Goal: Task Accomplishment & Management: Manage account settings

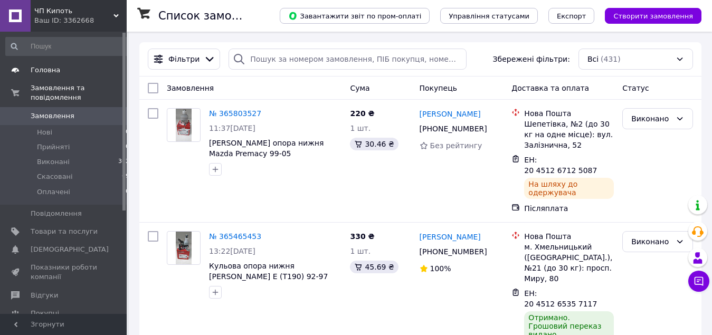
click at [53, 69] on span "Головна" at bounding box center [46, 69] width 30 height 9
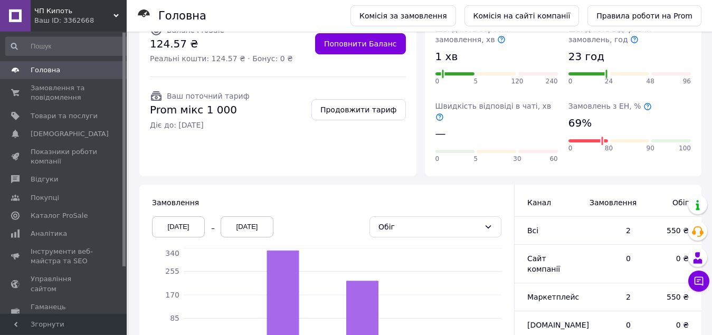
scroll to position [111, 0]
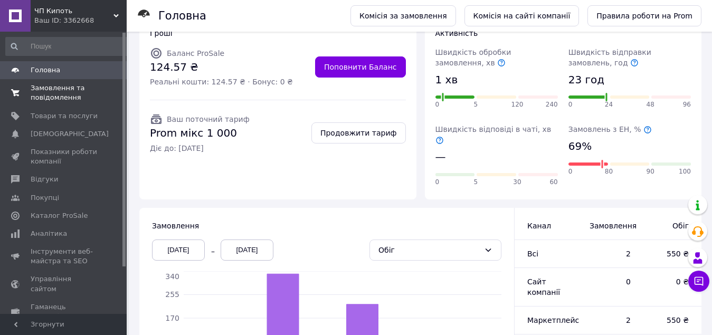
click at [65, 86] on span "Замовлення та повідомлення" at bounding box center [64, 92] width 67 height 19
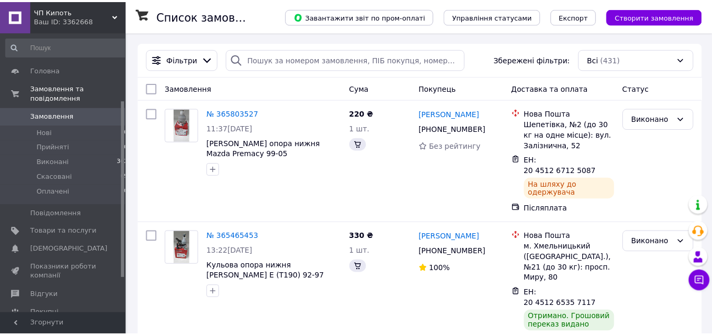
scroll to position [108, 0]
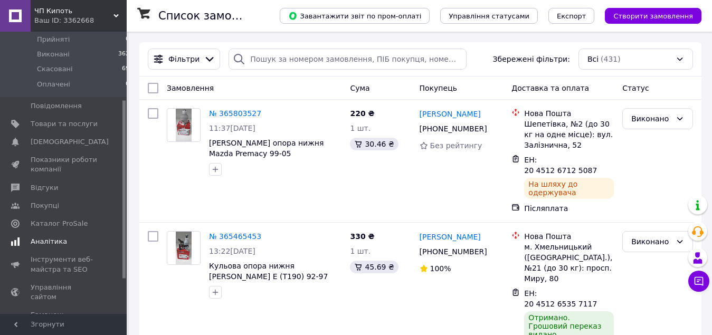
click at [52, 237] on span "Аналітика" at bounding box center [49, 241] width 36 height 9
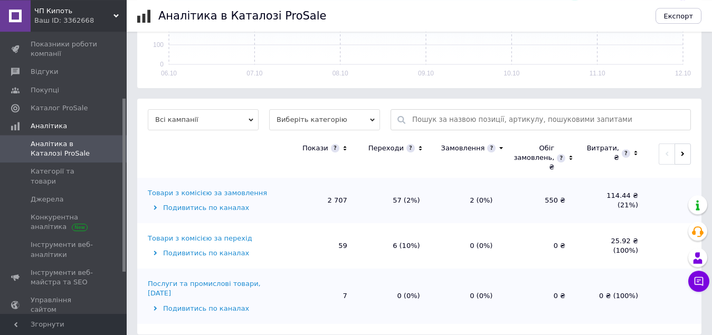
scroll to position [285, 0]
click at [226, 283] on div "Послуги та промислові товари, [DATE]" at bounding box center [215, 288] width 135 height 19
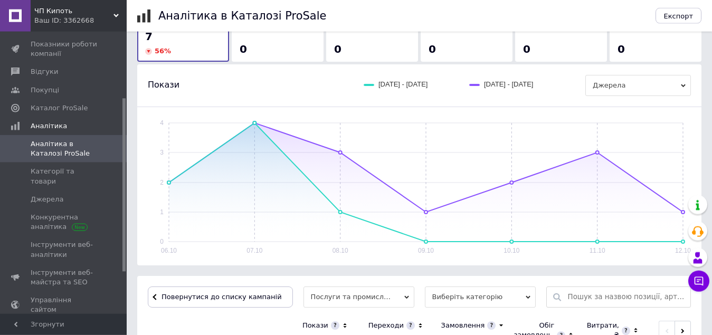
scroll to position [108, 0]
drag, startPoint x: 254, startPoint y: 232, endPoint x: 252, endPoint y: 242, distance: 10.4
click at [252, 242] on icon "06.10 07.10 08.10 09.10 10.10 11.10 12.10 0 1 2 3 4" at bounding box center [419, 185] width 543 height 137
click at [255, 123] on rect at bounding box center [426, 181] width 514 height 119
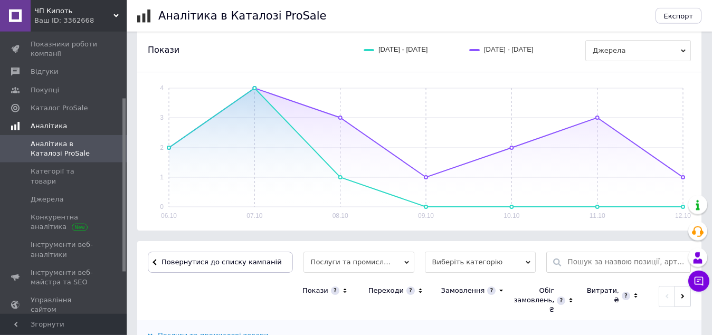
scroll to position [88, 0]
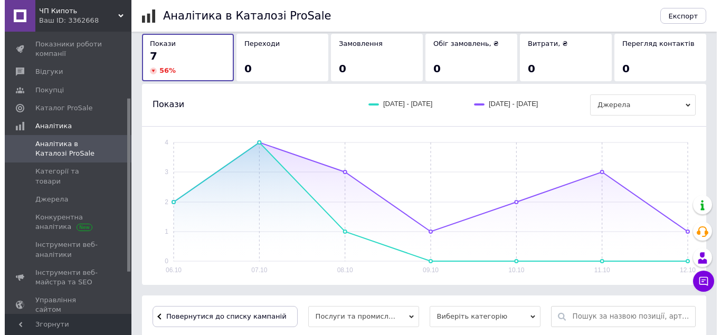
scroll to position [163, 0]
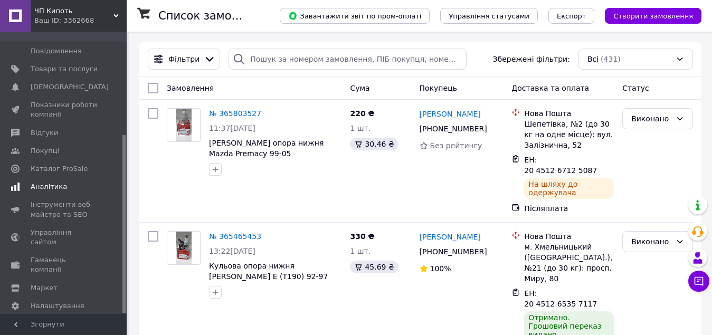
click at [49, 182] on span "Аналітика" at bounding box center [49, 186] width 36 height 9
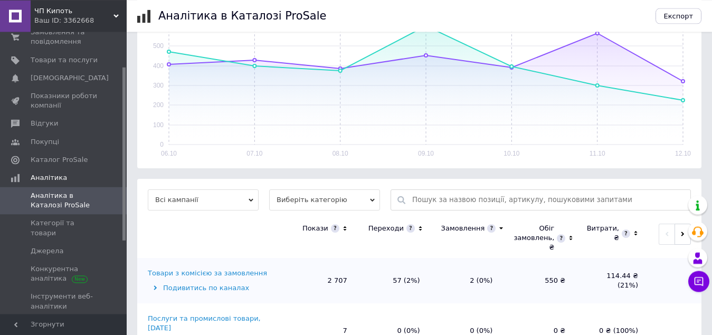
scroll to position [269, 0]
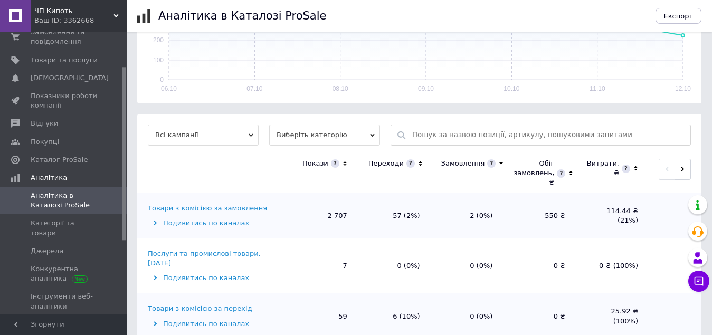
click at [219, 254] on div "Послуги та промислові товари, [DATE]" at bounding box center [215, 258] width 135 height 19
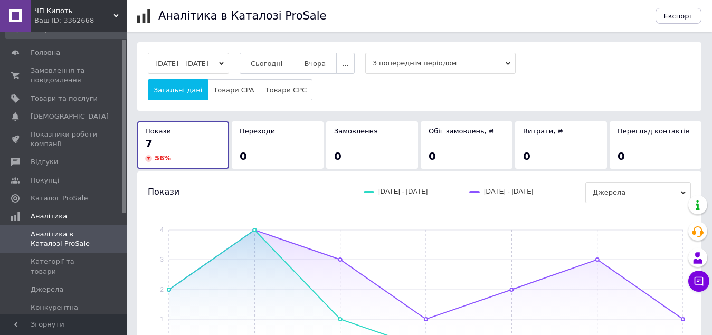
scroll to position [0, 0]
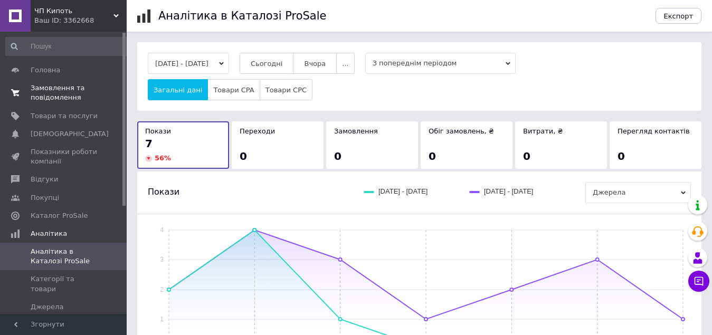
click at [62, 88] on span "Замовлення та повідомлення" at bounding box center [64, 92] width 67 height 19
